Goal: Navigation & Orientation: Find specific page/section

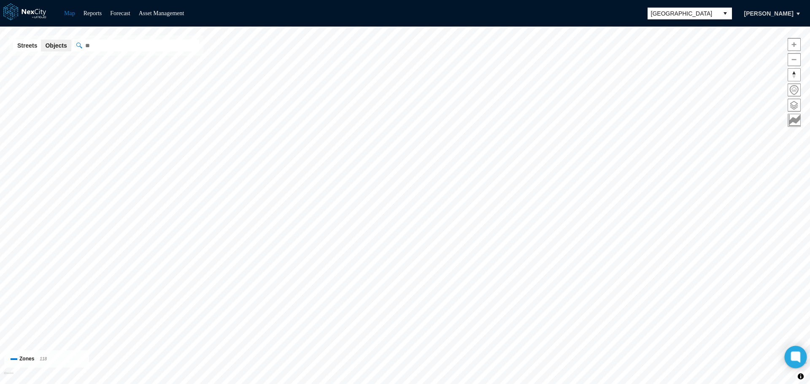
click at [797, 357] on icon at bounding box center [795, 358] width 6 height 4
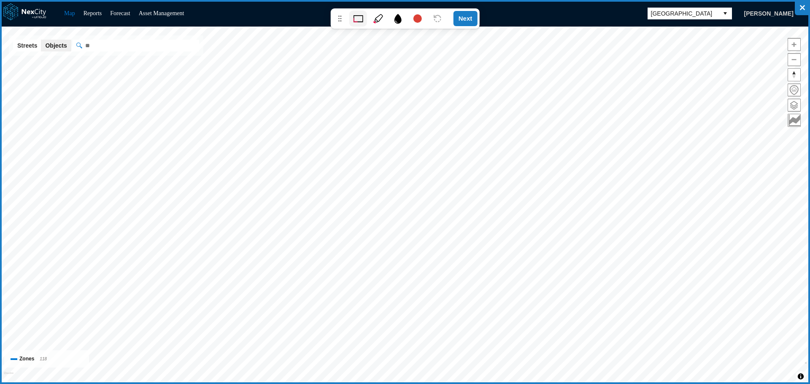
click at [381, 18] on icon at bounding box center [378, 18] width 8 height 8
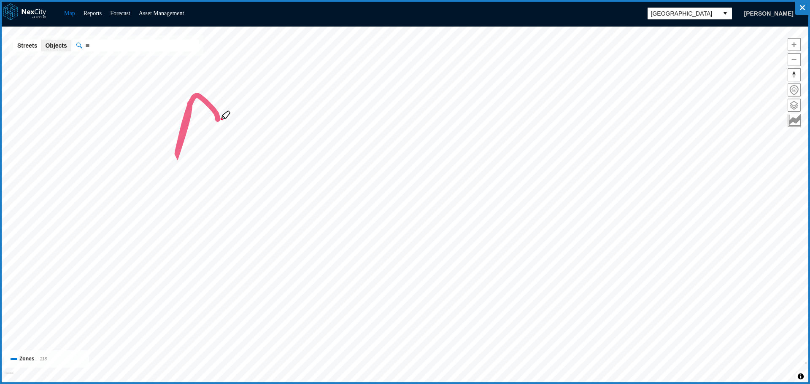
drag, startPoint x: 190, startPoint y: 103, endPoint x: 203, endPoint y: 115, distance: 17.3
click at [198, 121] on icon at bounding box center [405, 192] width 810 height 384
drag, startPoint x: 229, startPoint y: 105, endPoint x: 284, endPoint y: 119, distance: 56.1
click at [284, 119] on icon at bounding box center [405, 192] width 810 height 384
drag, startPoint x: 283, startPoint y: 115, endPoint x: 327, endPoint y: 132, distance: 47.3
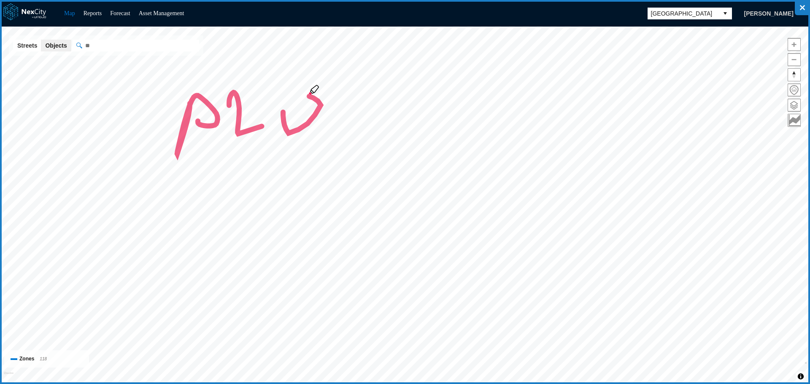
click at [293, 133] on icon at bounding box center [405, 192] width 810 height 384
drag, startPoint x: 369, startPoint y: 114, endPoint x: 388, endPoint y: 155, distance: 45.5
click at [391, 139] on icon at bounding box center [405, 192] width 810 height 384
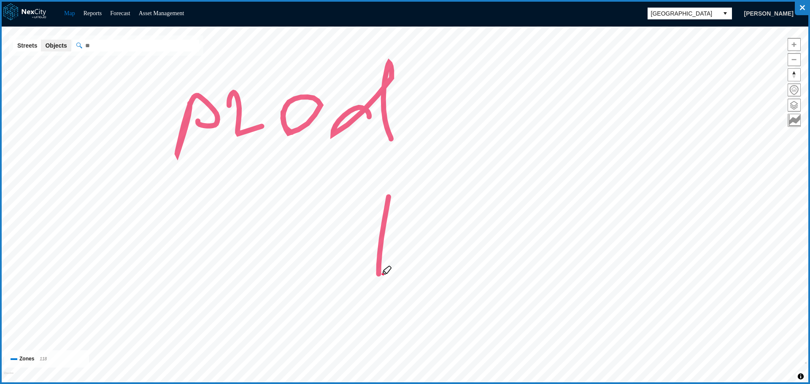
drag, startPoint x: 380, startPoint y: 247, endPoint x: 385, endPoint y: 252, distance: 6.9
click at [380, 271] on icon at bounding box center [405, 192] width 810 height 384
drag, startPoint x: 391, startPoint y: 211, endPoint x: 465, endPoint y: 229, distance: 76.7
click at [440, 263] on icon at bounding box center [405, 192] width 810 height 384
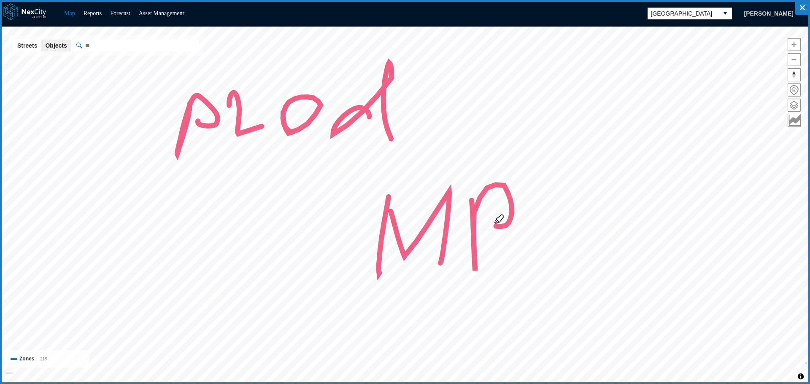
drag, startPoint x: 473, startPoint y: 235, endPoint x: 505, endPoint y: 219, distance: 35.3
click at [479, 220] on icon at bounding box center [405, 192] width 810 height 384
drag, startPoint x: 532, startPoint y: 206, endPoint x: 597, endPoint y: 243, distance: 74.5
click at [599, 243] on icon at bounding box center [405, 192] width 810 height 384
drag, startPoint x: 572, startPoint y: 229, endPoint x: 617, endPoint y: 194, distance: 57.1
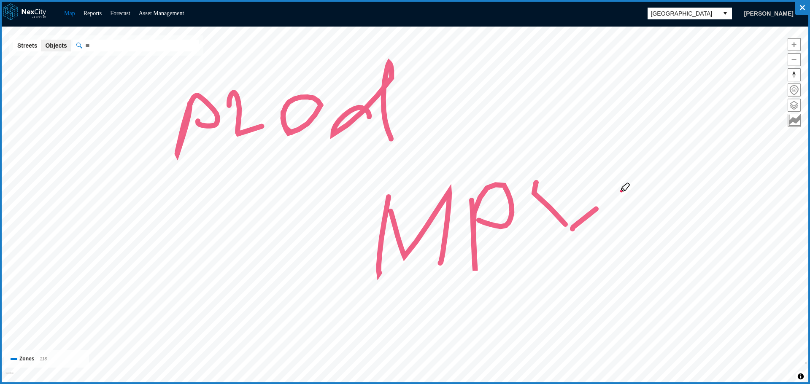
click at [617, 194] on icon at bounding box center [405, 192] width 810 height 384
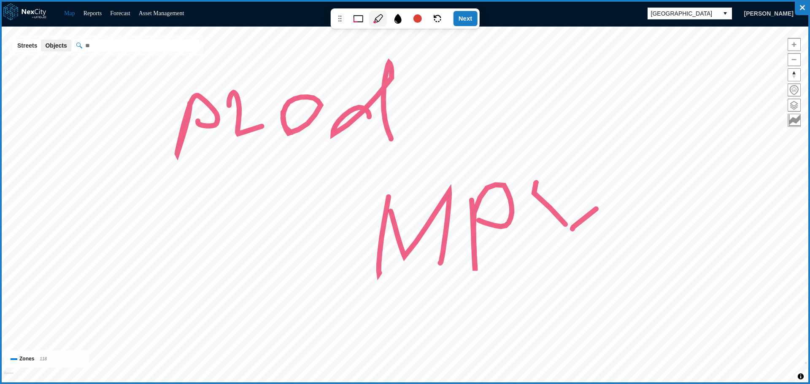
click at [462, 15] on div "Next" at bounding box center [466, 18] width 24 height 15
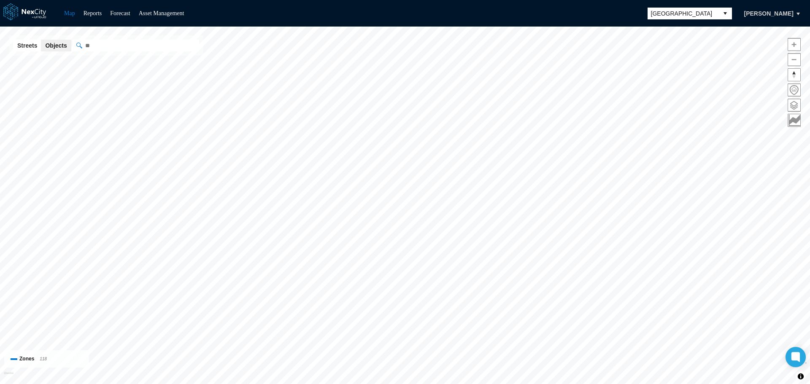
click at [681, 6] on div "Map Reports Forecast Asset Management [GEOGRAPHIC_DATA] [PERSON_NAME]" at bounding box center [405, 13] width 810 height 27
click at [711, 11] on span "[GEOGRAPHIC_DATA]" at bounding box center [683, 13] width 64 height 8
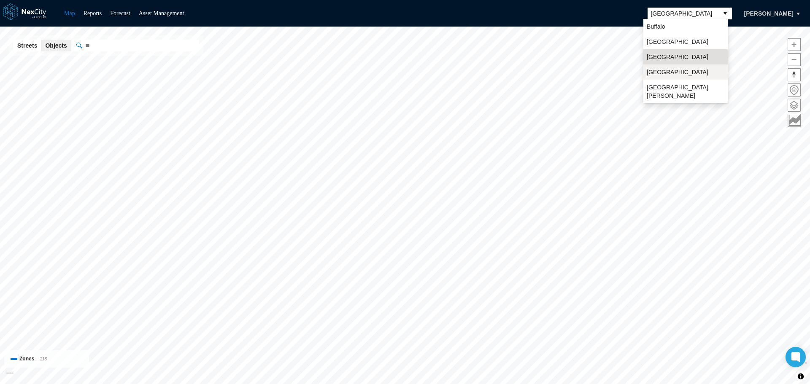
scroll to position [22, 0]
click at [661, 100] on span "[GEOGRAPHIC_DATA]" at bounding box center [678, 104] width 62 height 8
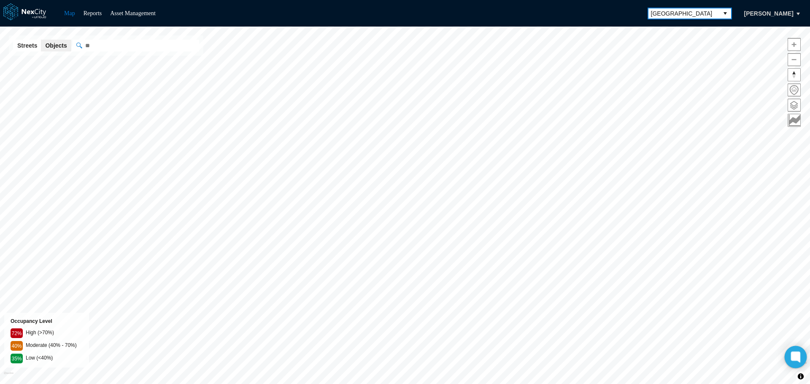
click at [798, 355] on icon at bounding box center [795, 357] width 6 height 6
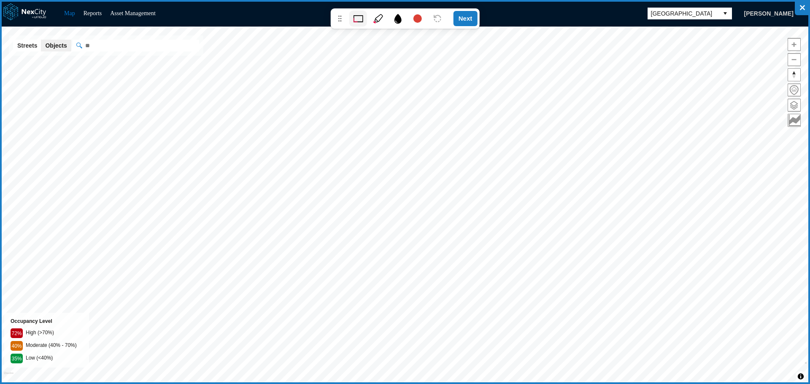
click at [377, 25] on div at bounding box center [378, 19] width 18 height 16
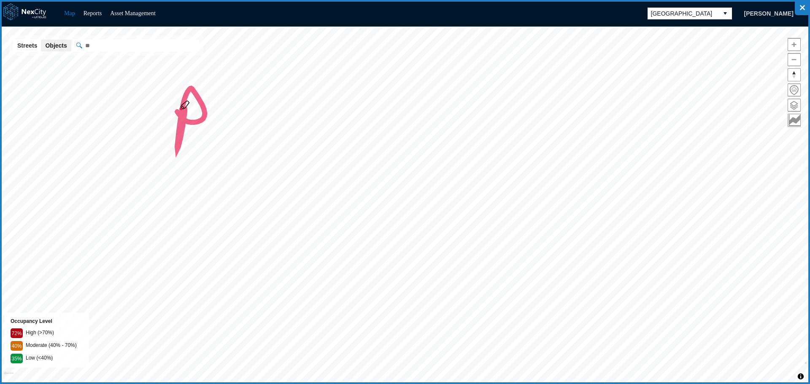
drag, startPoint x: 185, startPoint y: 109, endPoint x: 222, endPoint y: 109, distance: 37.6
click at [177, 111] on icon at bounding box center [405, 192] width 810 height 384
drag, startPoint x: 215, startPoint y: 99, endPoint x: 257, endPoint y: 114, distance: 45.0
click at [252, 116] on icon at bounding box center [405, 192] width 810 height 384
drag, startPoint x: 265, startPoint y: 104, endPoint x: 266, endPoint y: 119, distance: 14.4
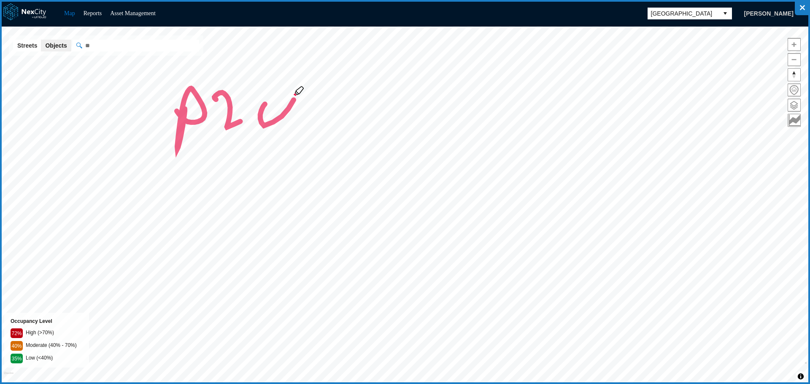
click at [260, 118] on icon at bounding box center [405, 192] width 810 height 384
drag, startPoint x: 328, startPoint y: 97, endPoint x: 347, endPoint y: 152, distance: 57.6
click at [352, 151] on icon at bounding box center [405, 192] width 810 height 384
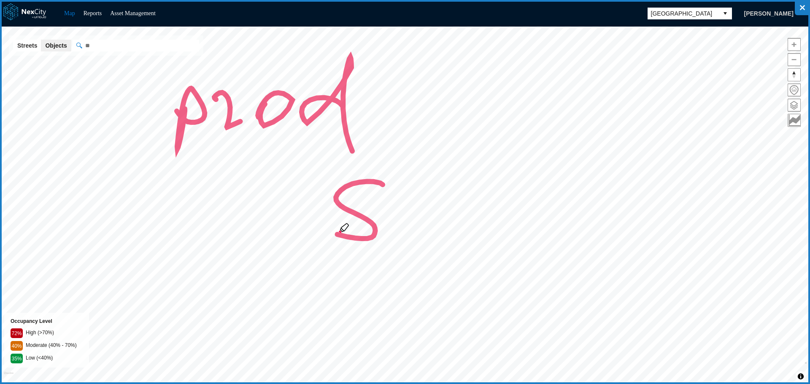
drag, startPoint x: 381, startPoint y: 183, endPoint x: 344, endPoint y: 233, distance: 61.9
click at [338, 233] on icon at bounding box center [405, 192] width 810 height 384
drag, startPoint x: 414, startPoint y: 207, endPoint x: 406, endPoint y: 233, distance: 27.8
click at [406, 233] on icon at bounding box center [405, 192] width 810 height 384
drag, startPoint x: 392, startPoint y: 199, endPoint x: 443, endPoint y: 200, distance: 51.1
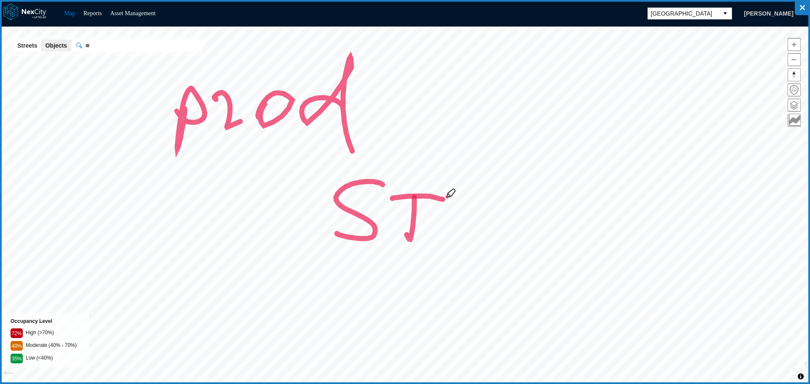
click at [443, 200] on icon at bounding box center [405, 192] width 810 height 384
drag, startPoint x: 466, startPoint y: 189, endPoint x: 516, endPoint y: 227, distance: 62.9
click at [516, 227] on icon at bounding box center [405, 192] width 810 height 384
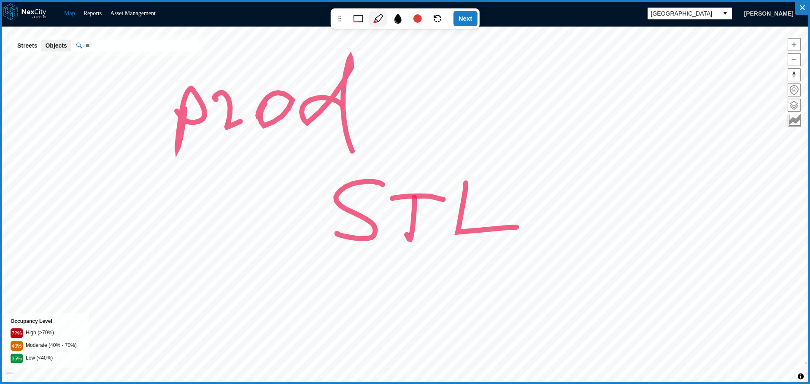
click at [468, 16] on div "Next" at bounding box center [466, 18] width 24 height 15
